Goal: Find specific page/section: Find specific page/section

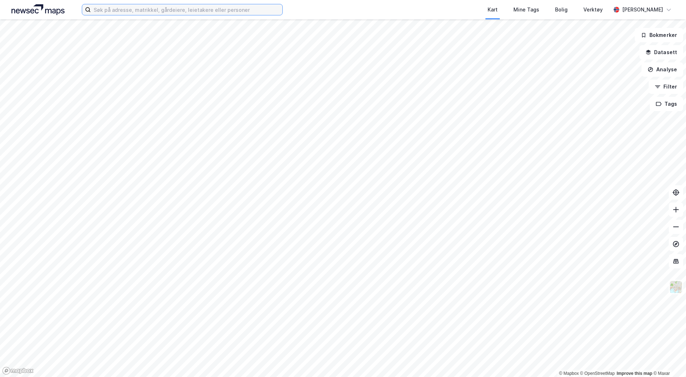
click at [123, 10] on input at bounding box center [187, 9] width 192 height 11
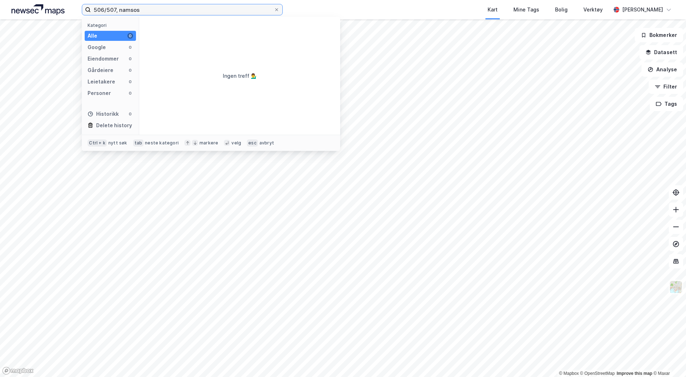
click at [145, 11] on input "506/507, namsos" at bounding box center [182, 9] width 183 height 11
drag, startPoint x: 115, startPoint y: 9, endPoint x: 79, endPoint y: 8, distance: 36.2
click at [79, 8] on div "506/507, namsos Kategori Alle 0 Google 0 Eiendommer 0 Gårdeiere 0 Leietakere 0 …" at bounding box center [343, 9] width 686 height 19
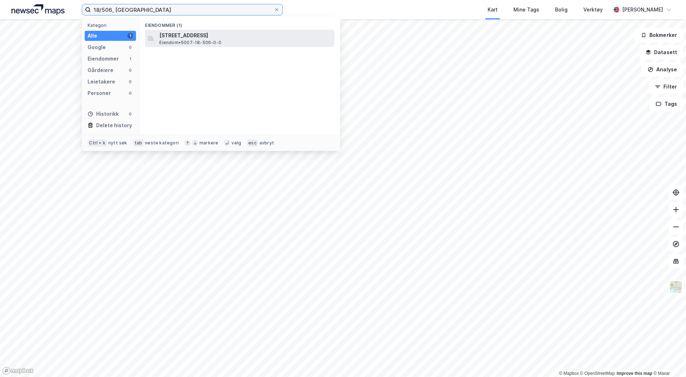
type input "18/506, namsos"
click at [166, 33] on span "Flintsteinvegen 70B, 7805, NAMSOS, NAMSOS" at bounding box center [245, 35] width 172 height 9
